Goal: Task Accomplishment & Management: Manage account settings

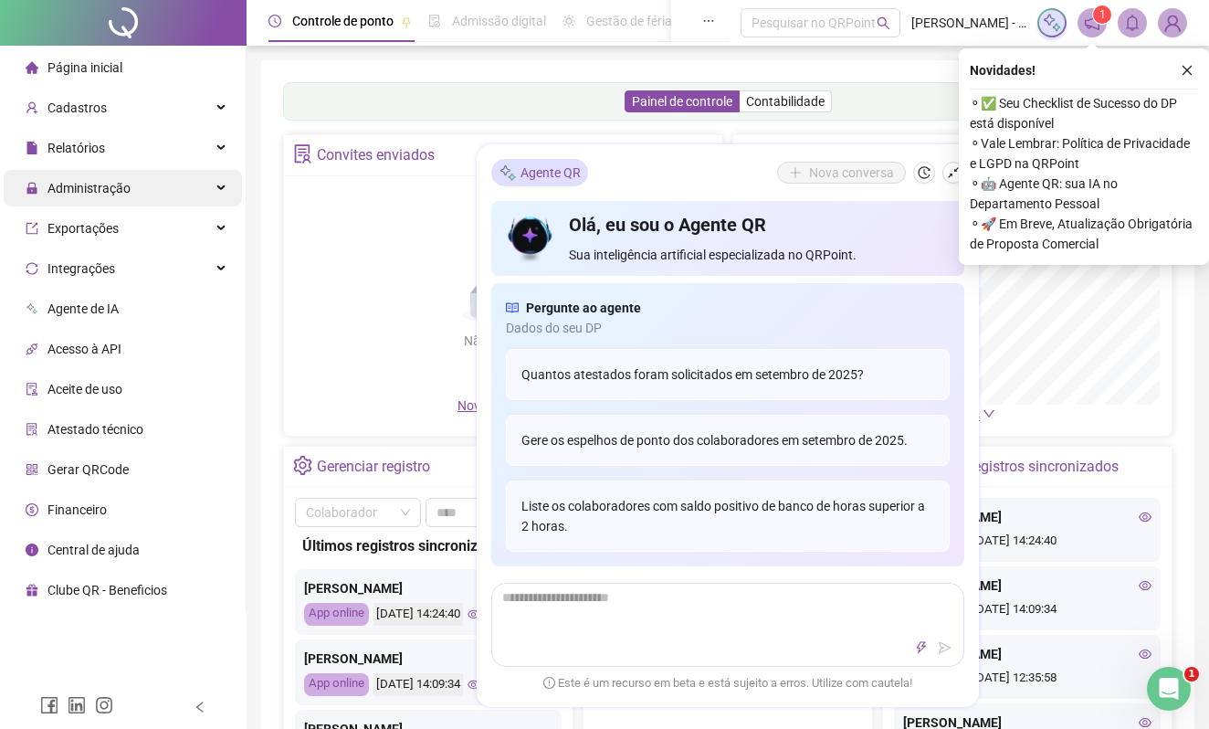
click at [95, 192] on span "Administração" at bounding box center [89, 188] width 83 height 15
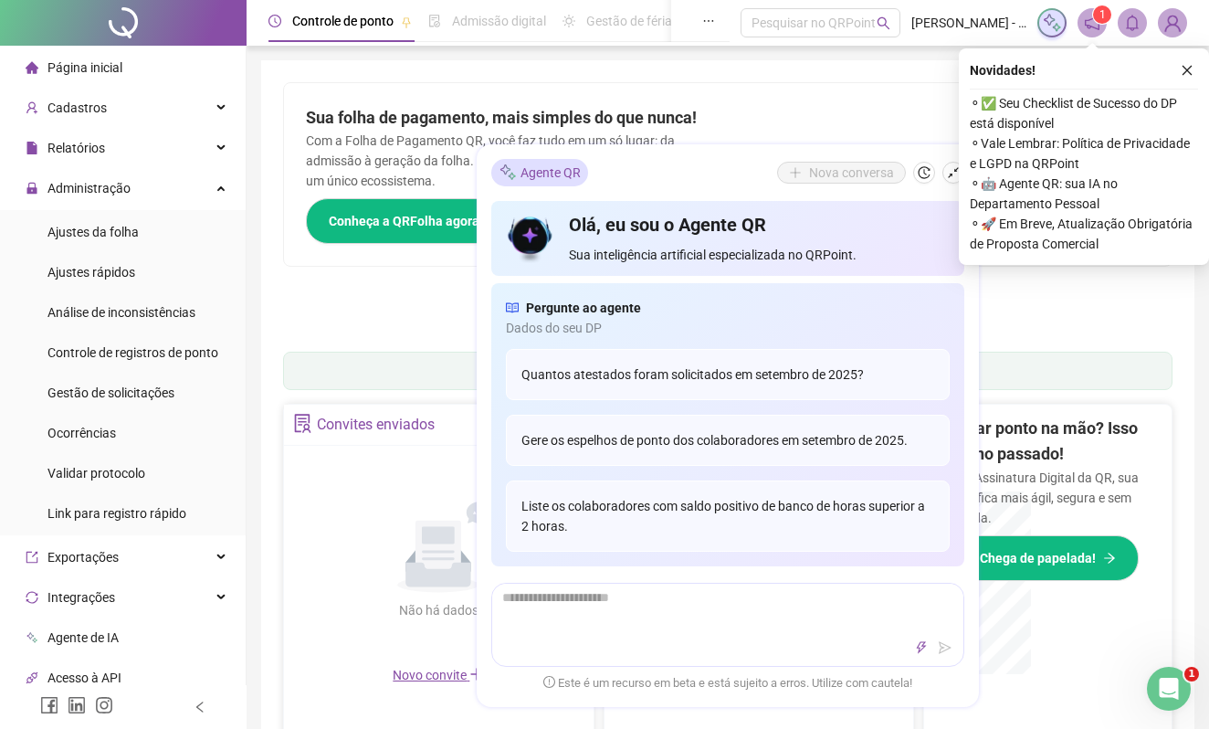
click at [93, 70] on span "Página inicial" at bounding box center [85, 67] width 75 height 15
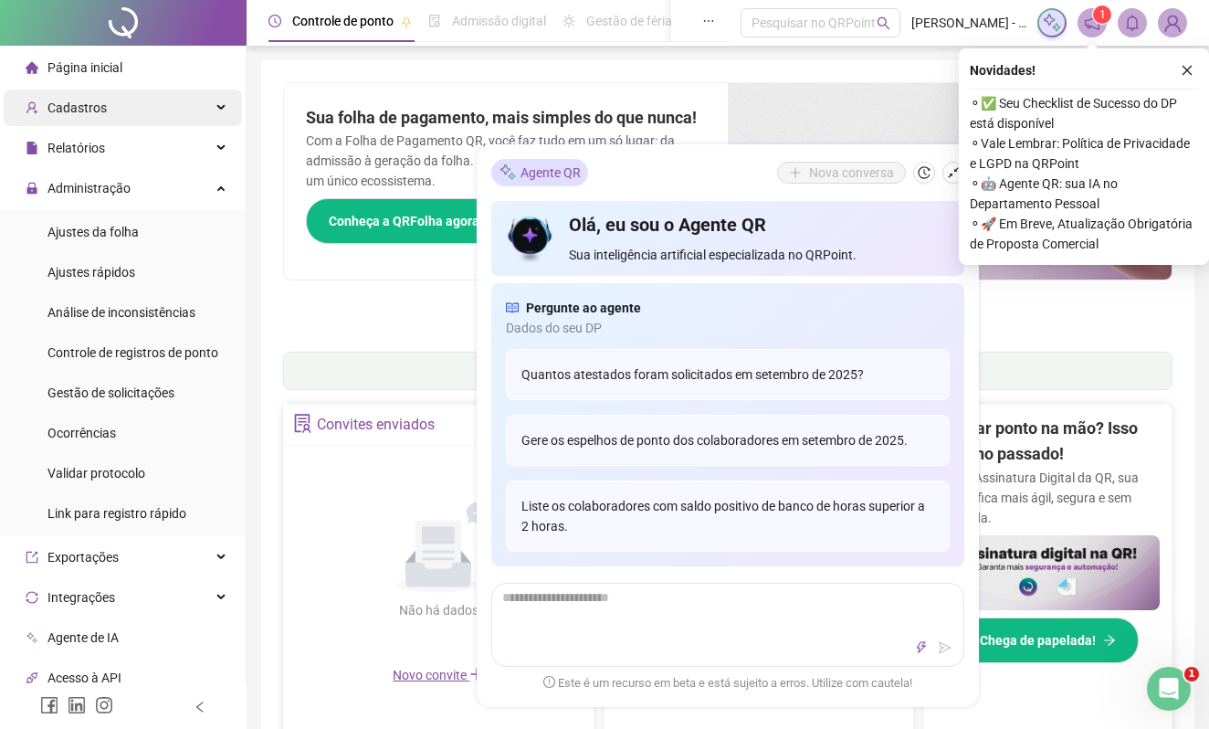
click at [86, 115] on span "Cadastros" at bounding box center [77, 107] width 59 height 15
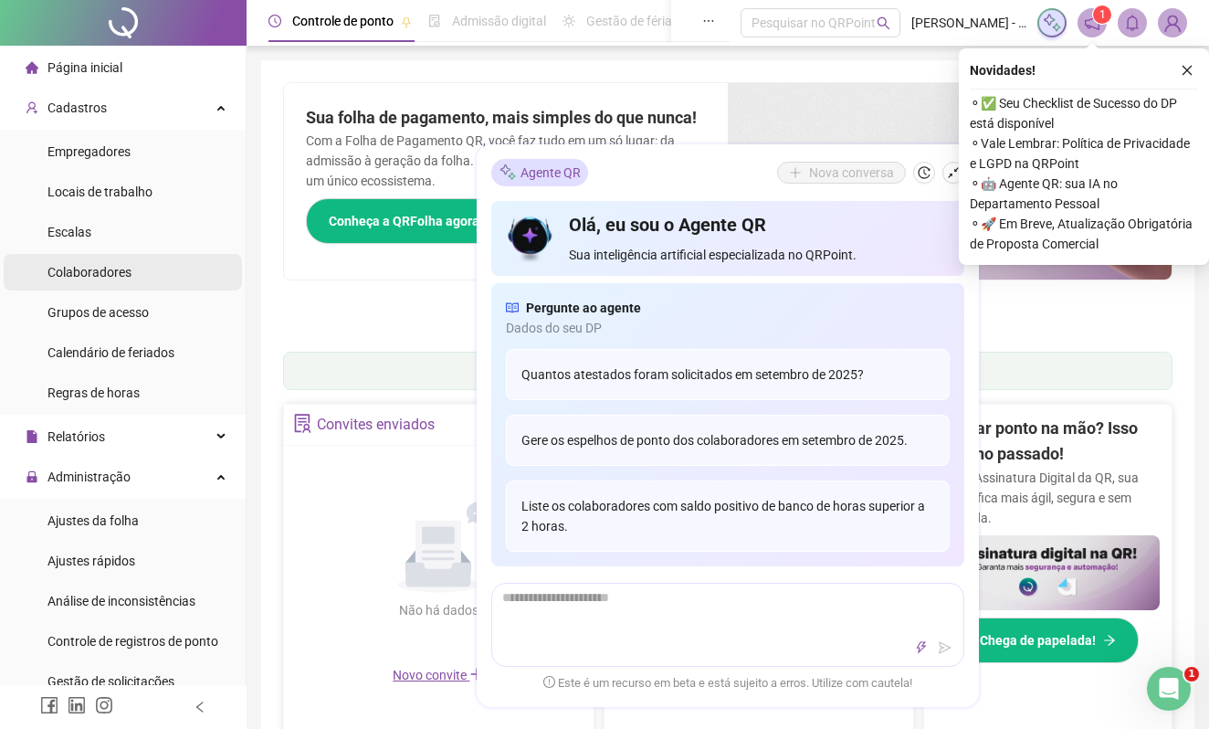
click at [53, 276] on span "Colaboradores" at bounding box center [90, 272] width 84 height 15
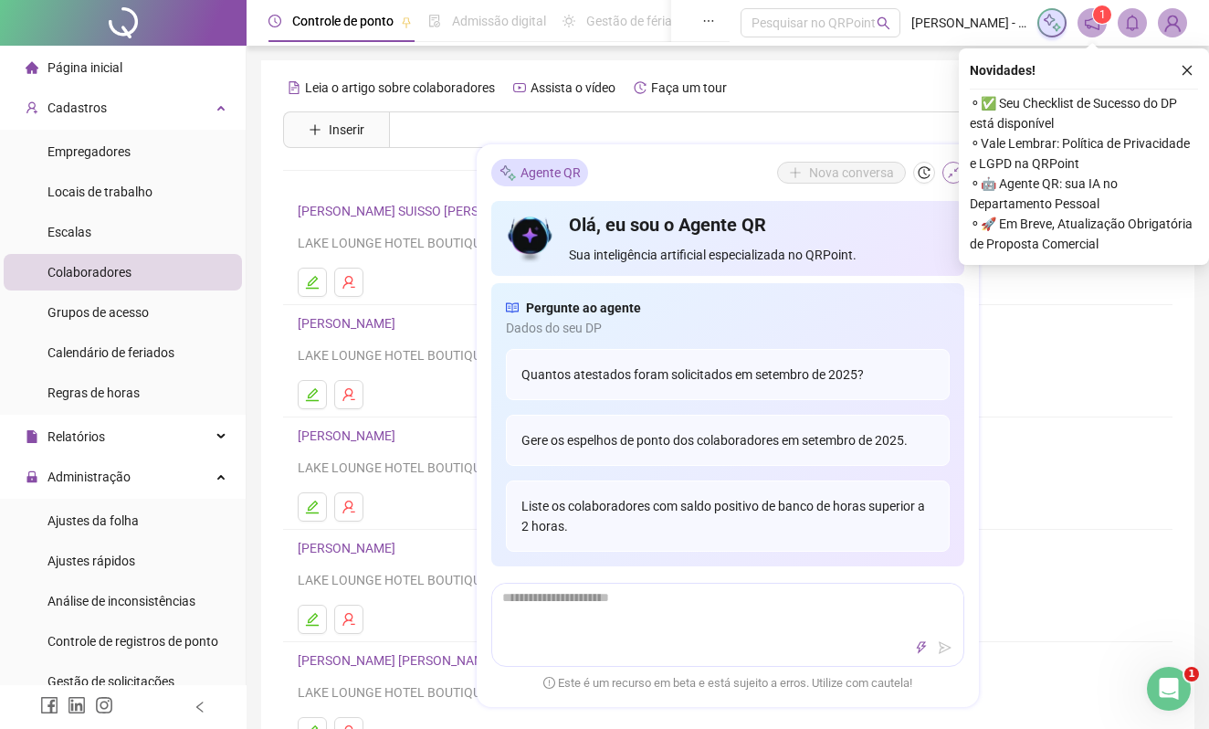
click at [955, 172] on icon "shrink" at bounding box center [953, 172] width 13 height 13
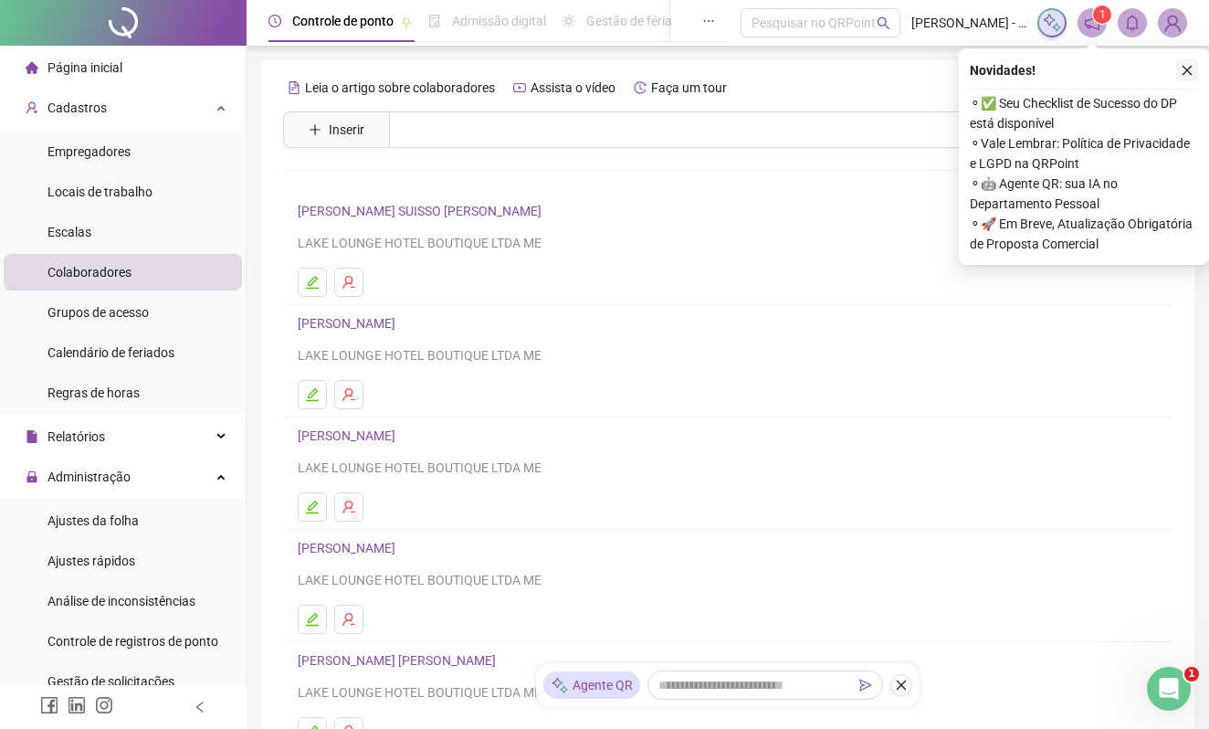
click at [1186, 64] on icon "close" at bounding box center [1187, 70] width 13 height 13
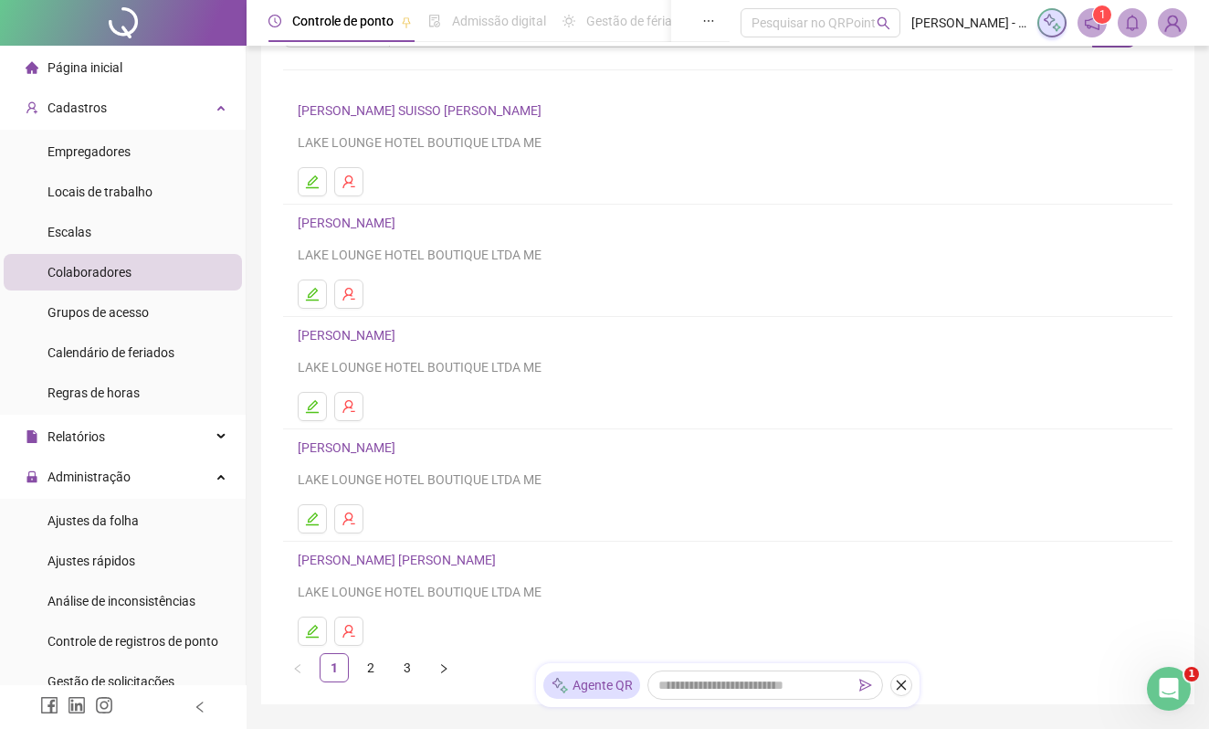
scroll to position [203, 0]
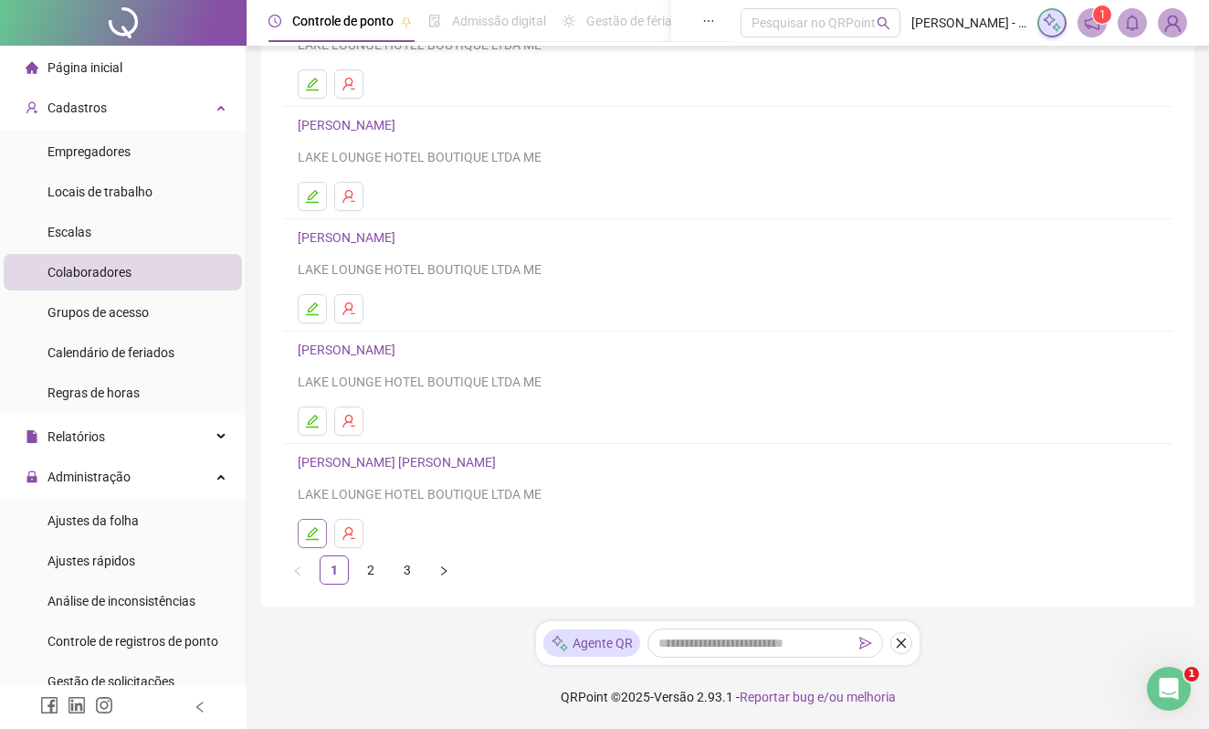
click at [314, 527] on icon "edit" at bounding box center [312, 533] width 15 height 15
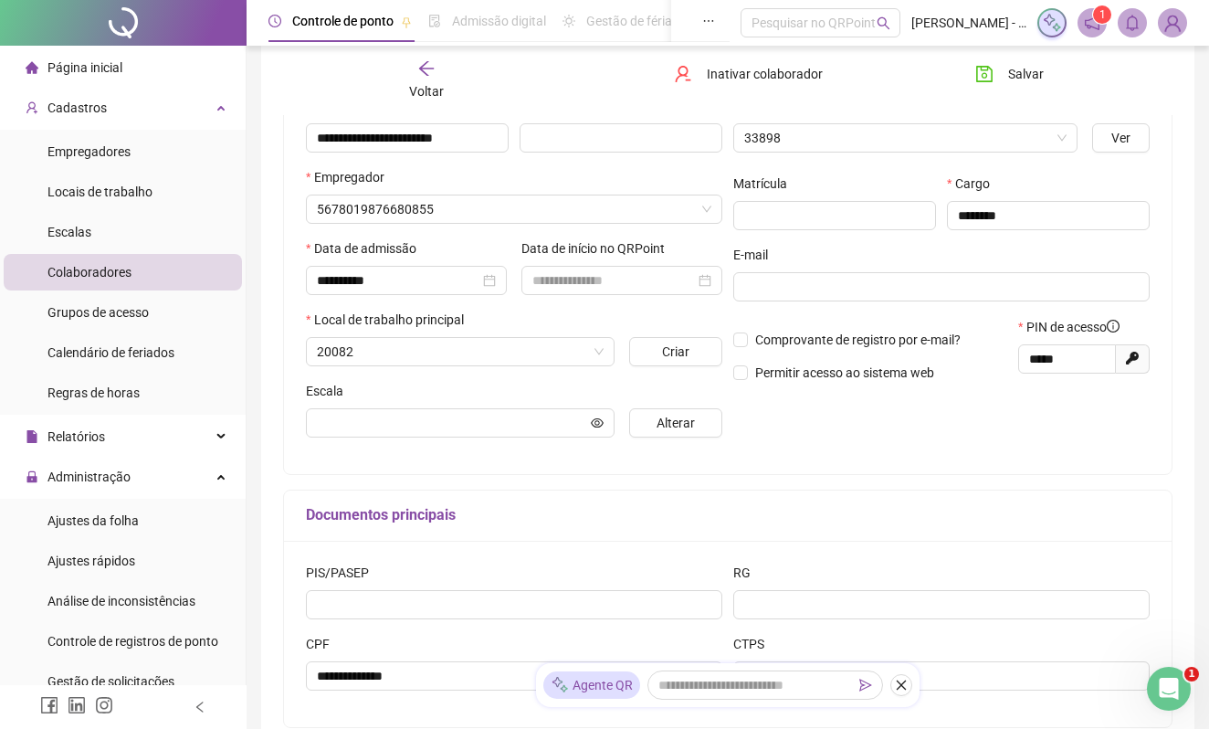
scroll to position [213, 0]
